Goal: Check status: Check status

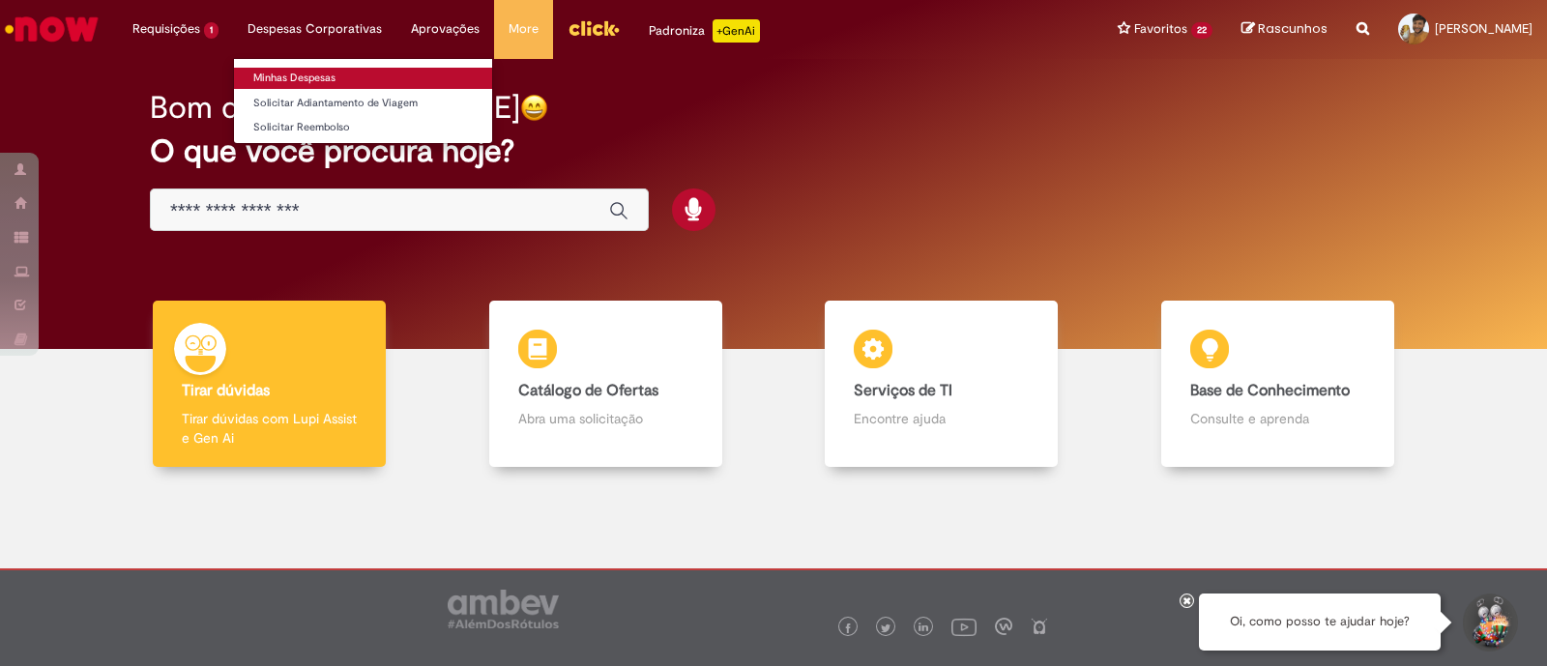
click at [343, 79] on link "Minhas Despesas" at bounding box center [363, 78] width 258 height 21
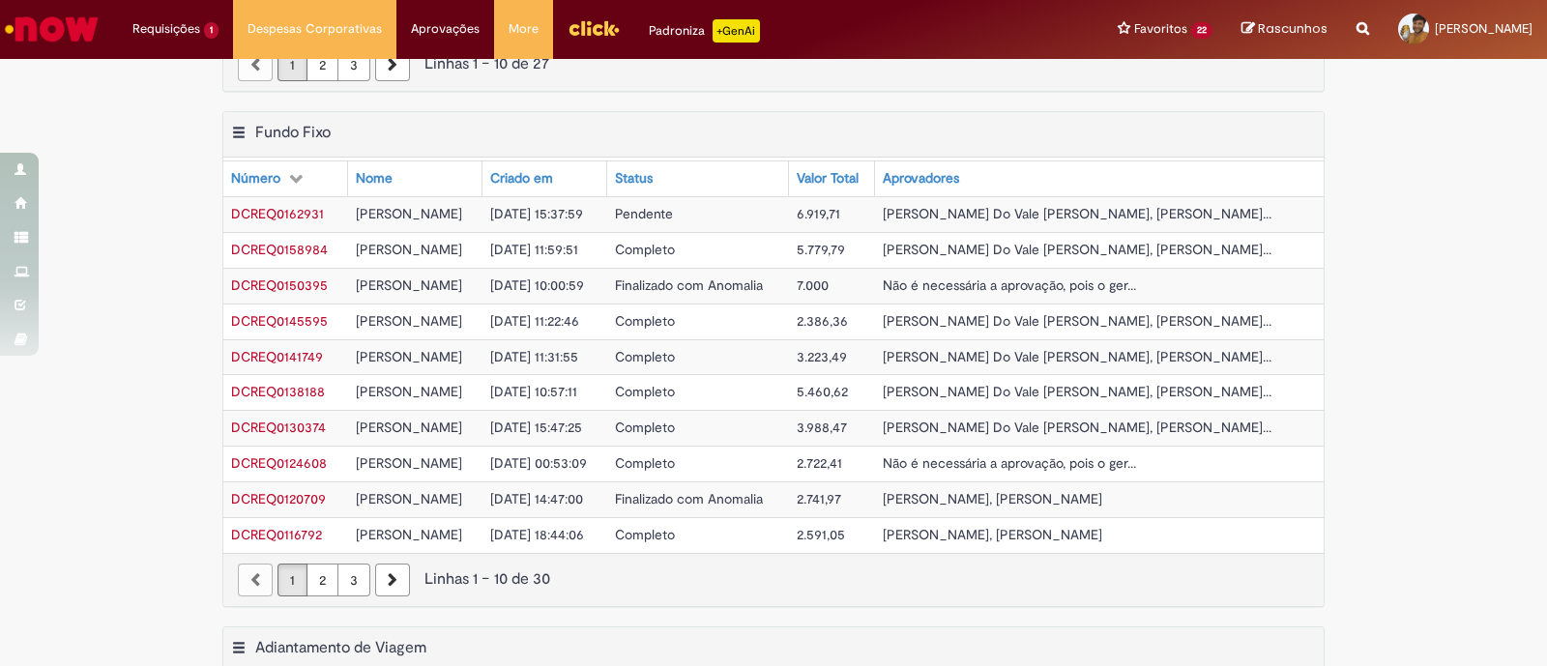
scroll to position [482, 0]
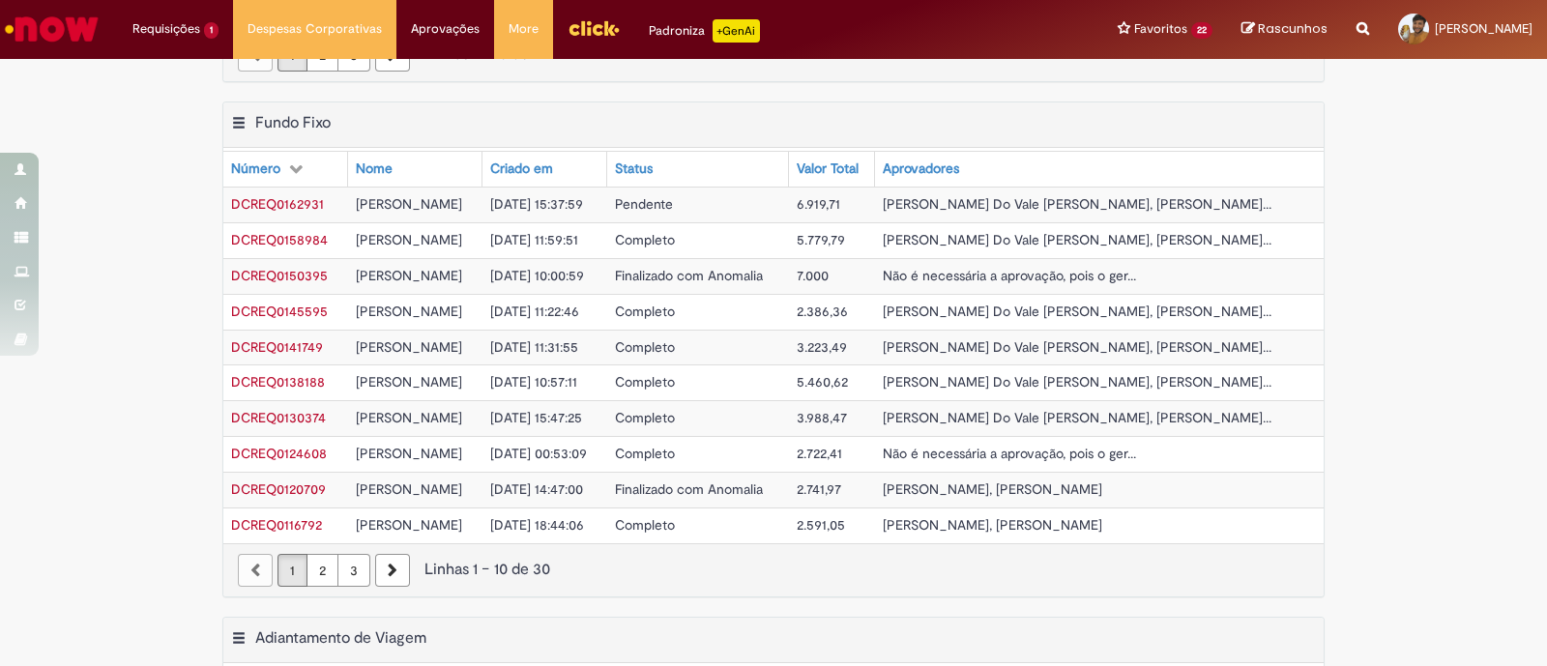
click at [307, 205] on span "DCREQ0162931" at bounding box center [277, 203] width 93 height 17
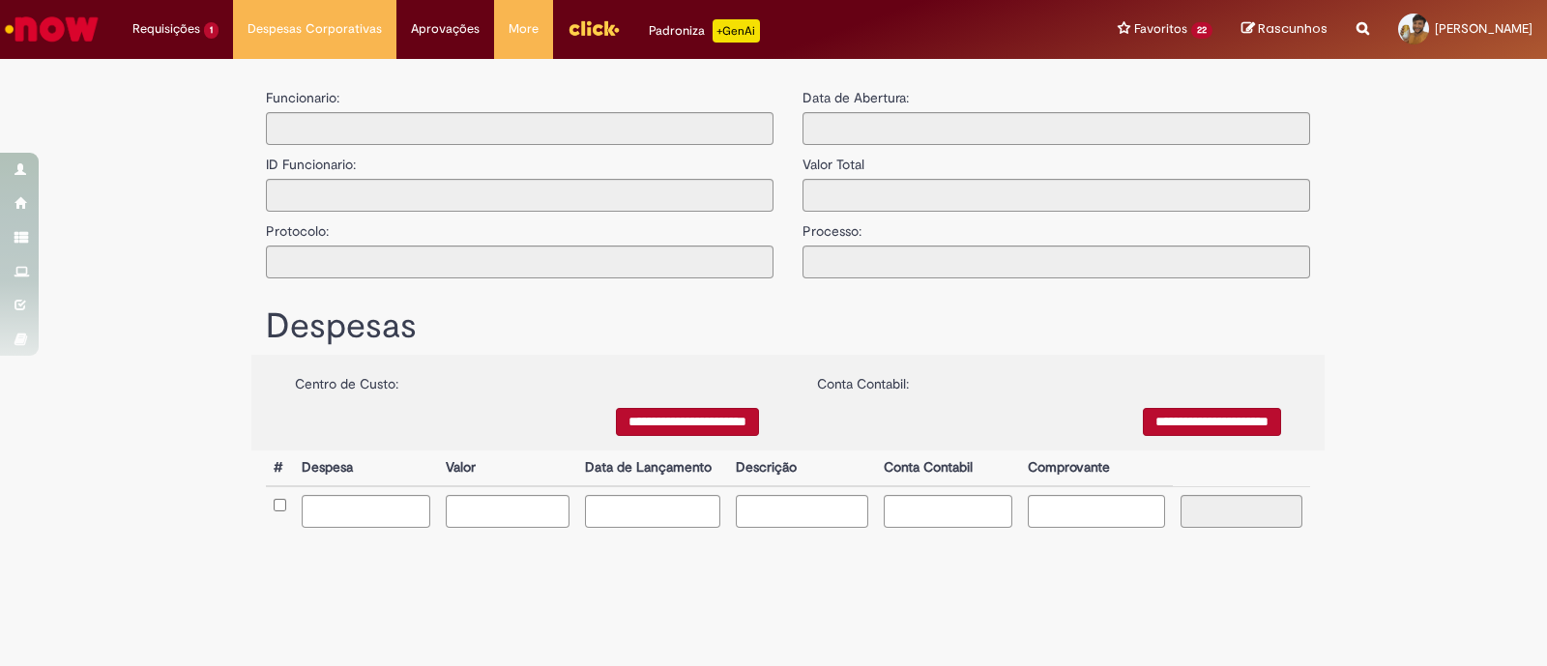
type input "**********"
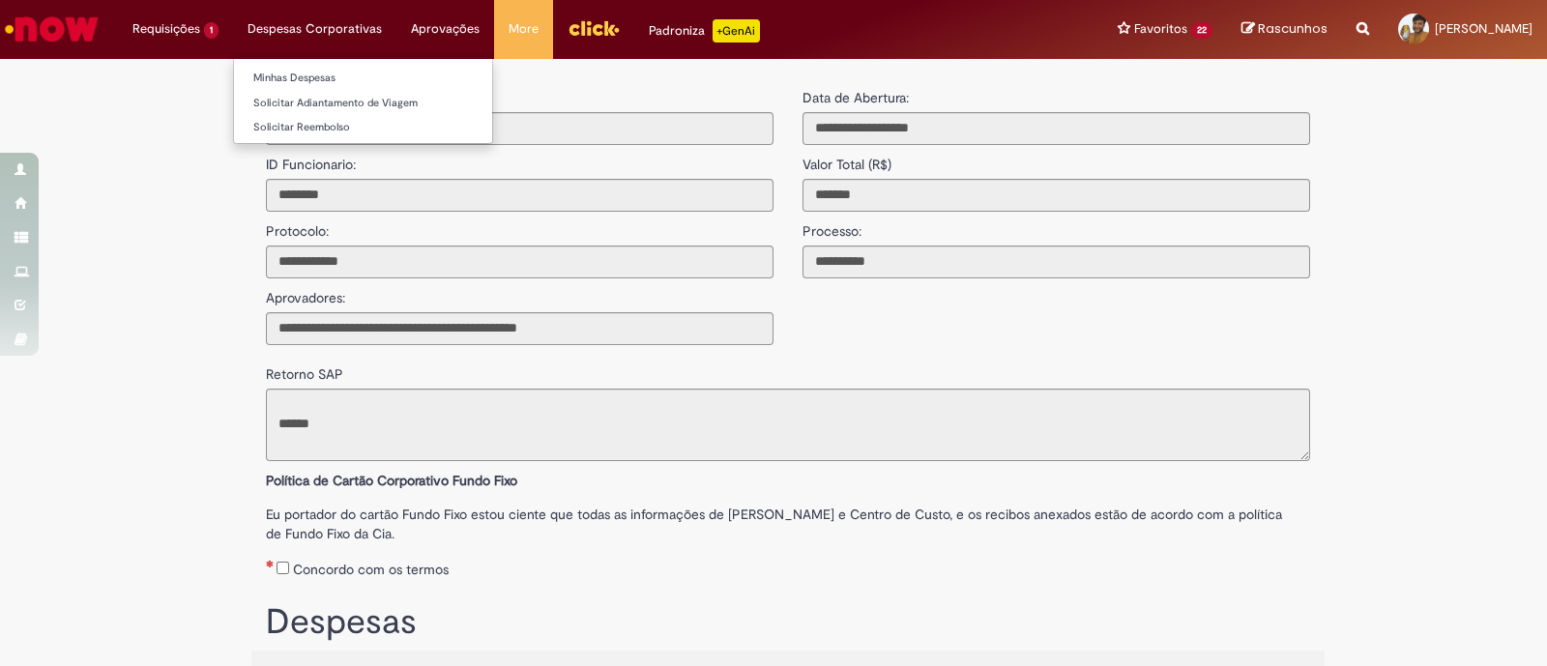
click at [233, 28] on li "Despesas Corporativas Minhas Despesas Solicitar Adiantamento de Viagem Solicita…" at bounding box center [175, 29] width 115 height 58
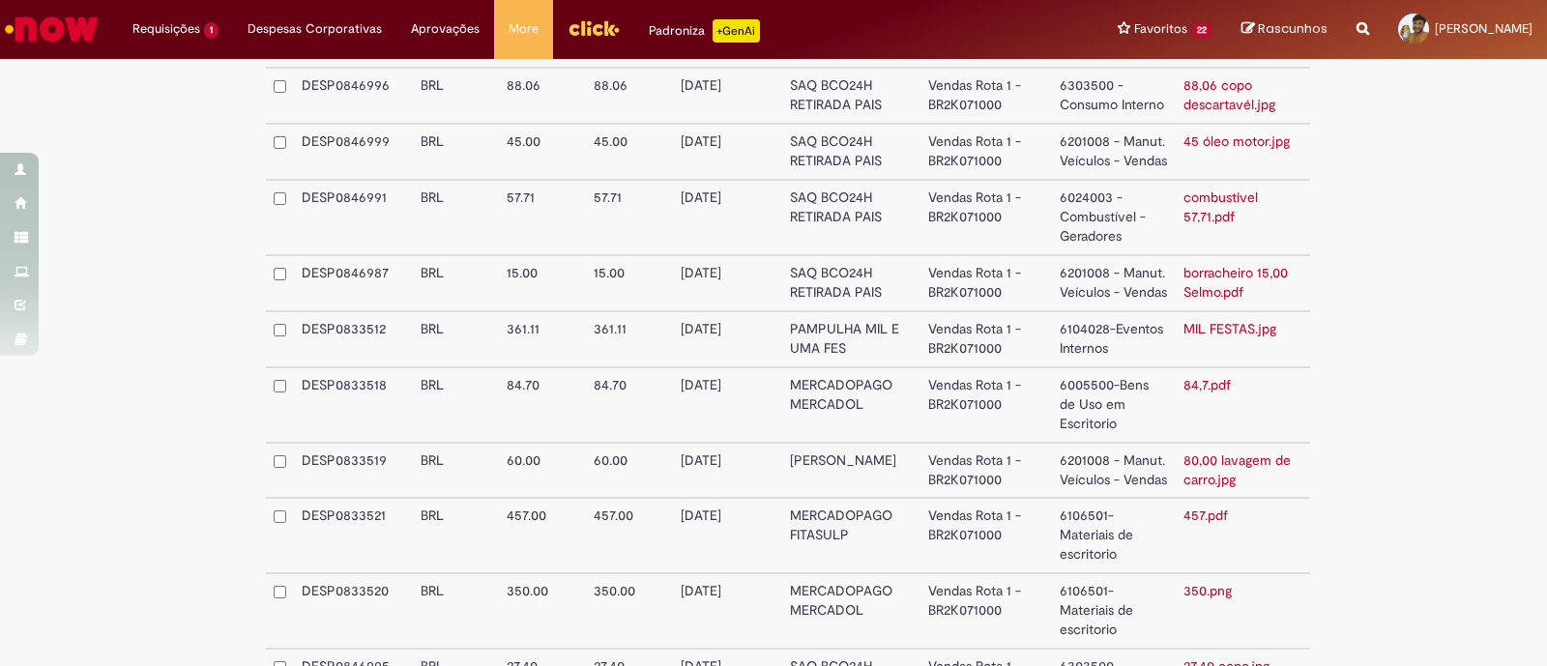
scroll to position [1450, 0]
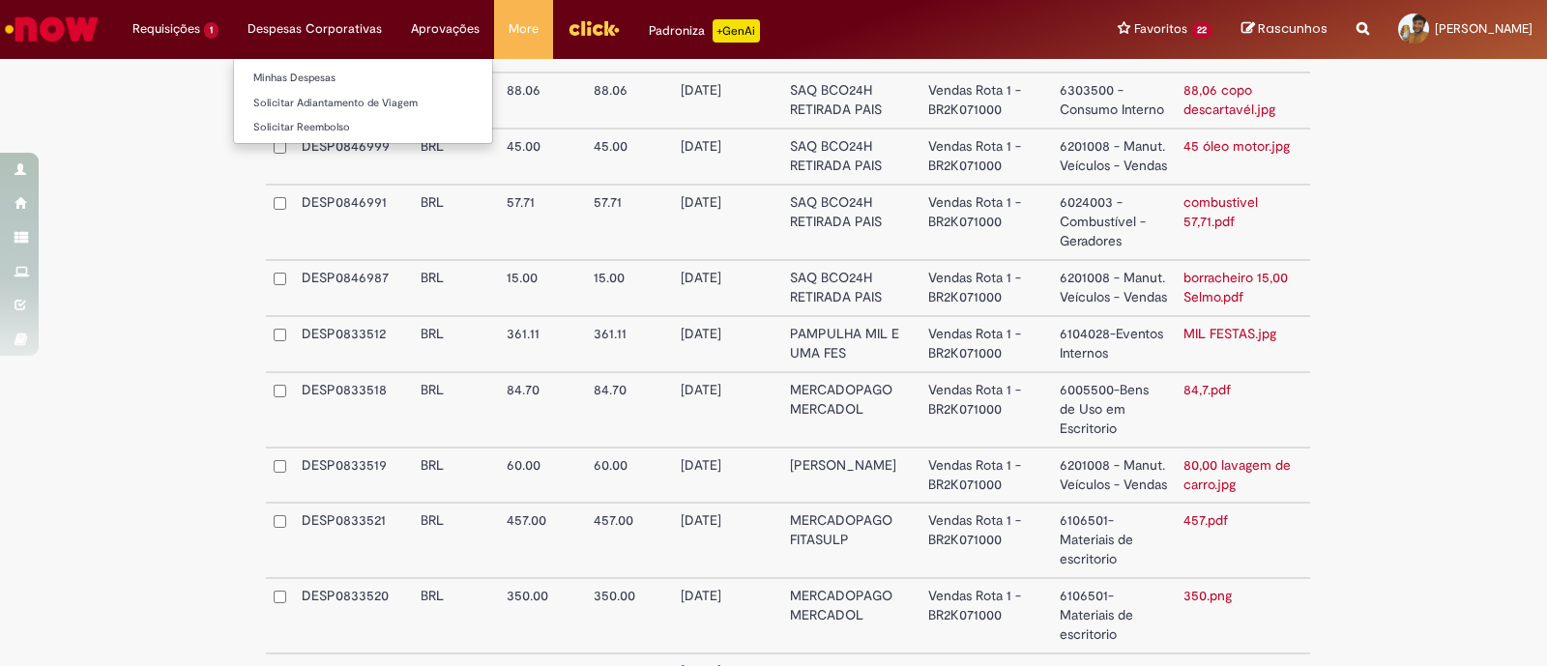
click at [233, 27] on li "Despesas Corporativas Minhas Despesas Solicitar Adiantamento de Viagem Solicita…" at bounding box center [175, 29] width 115 height 58
click at [343, 73] on link "Minhas Despesas" at bounding box center [363, 78] width 258 height 21
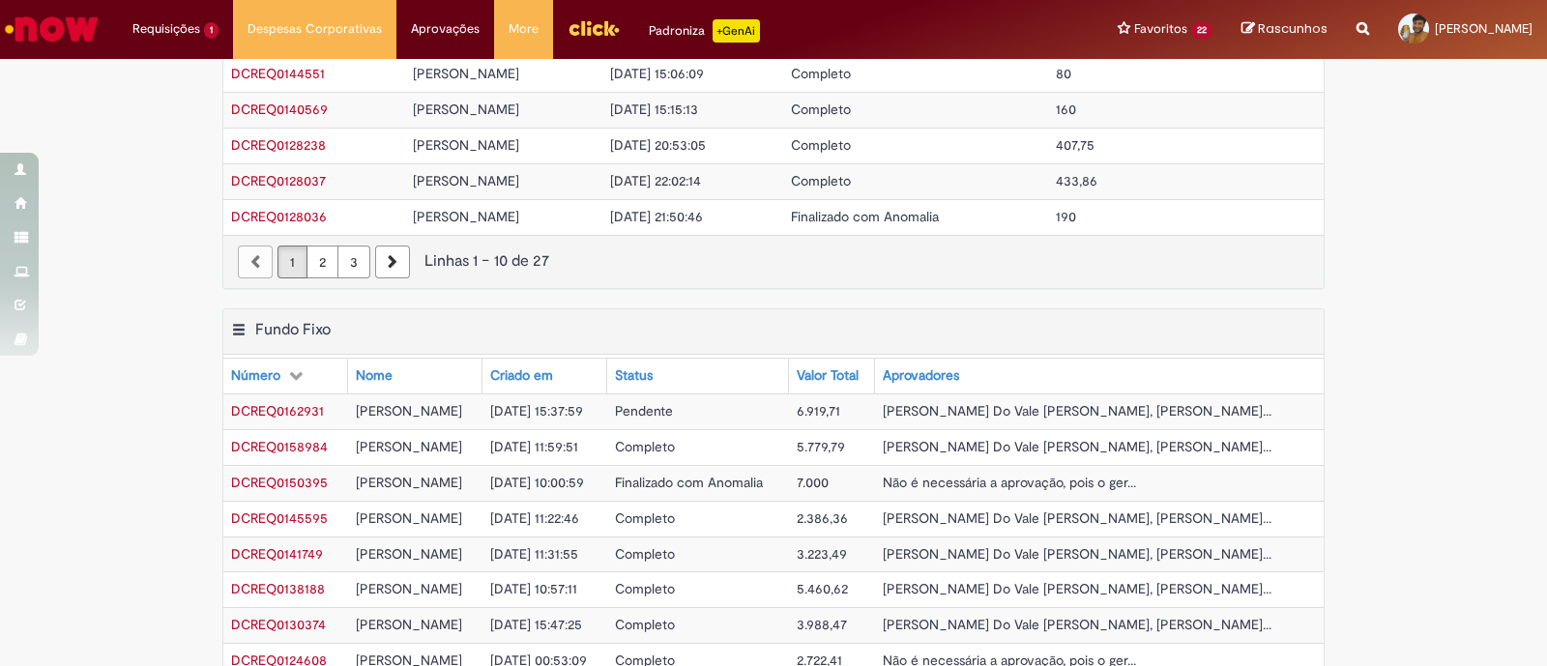
scroll to position [482, 0]
